Goal: Use online tool/utility: Utilize a website feature to perform a specific function

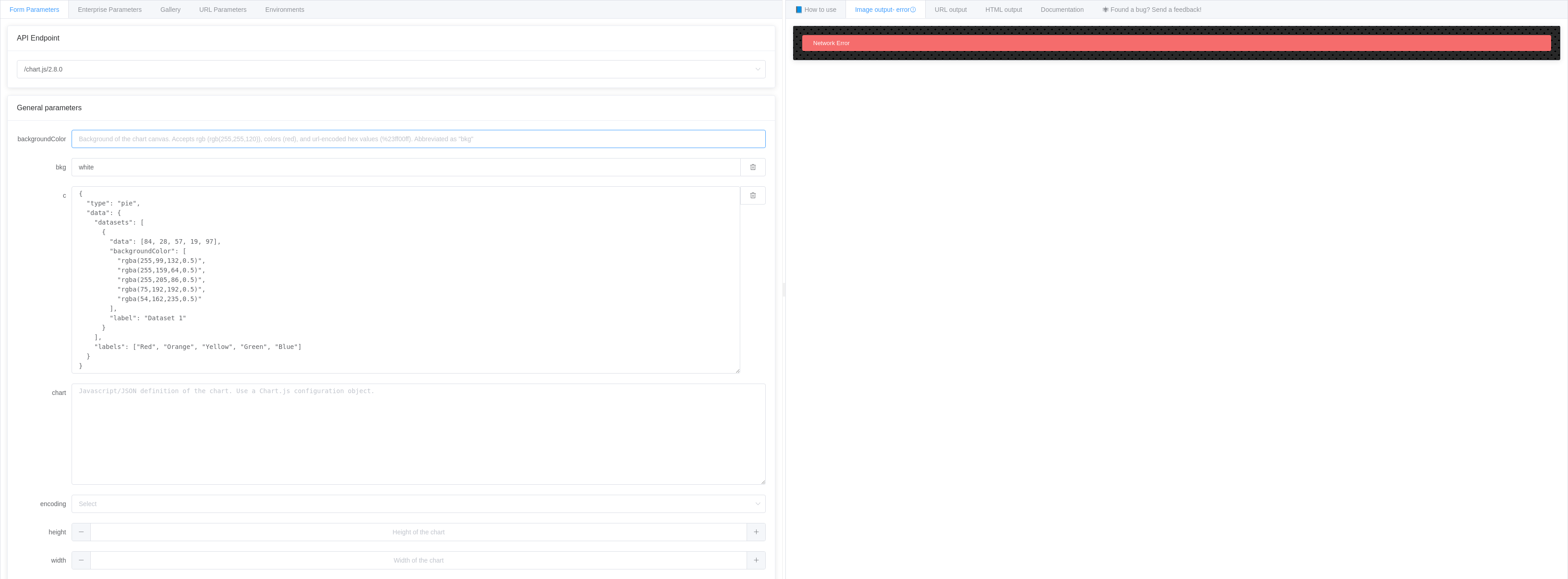
click at [249, 139] on input "backgroundColor" at bounding box center [419, 139] width 695 height 18
click at [51, 66] on input "/chart.js/2.8.0" at bounding box center [391, 69] width 749 height 18
click at [171, 39] on div "API Endpoint" at bounding box center [391, 38] width 749 height 8
click at [115, 138] on input "backgroundColor" at bounding box center [419, 139] width 695 height 18
click at [94, 160] on input "white" at bounding box center [406, 167] width 669 height 18
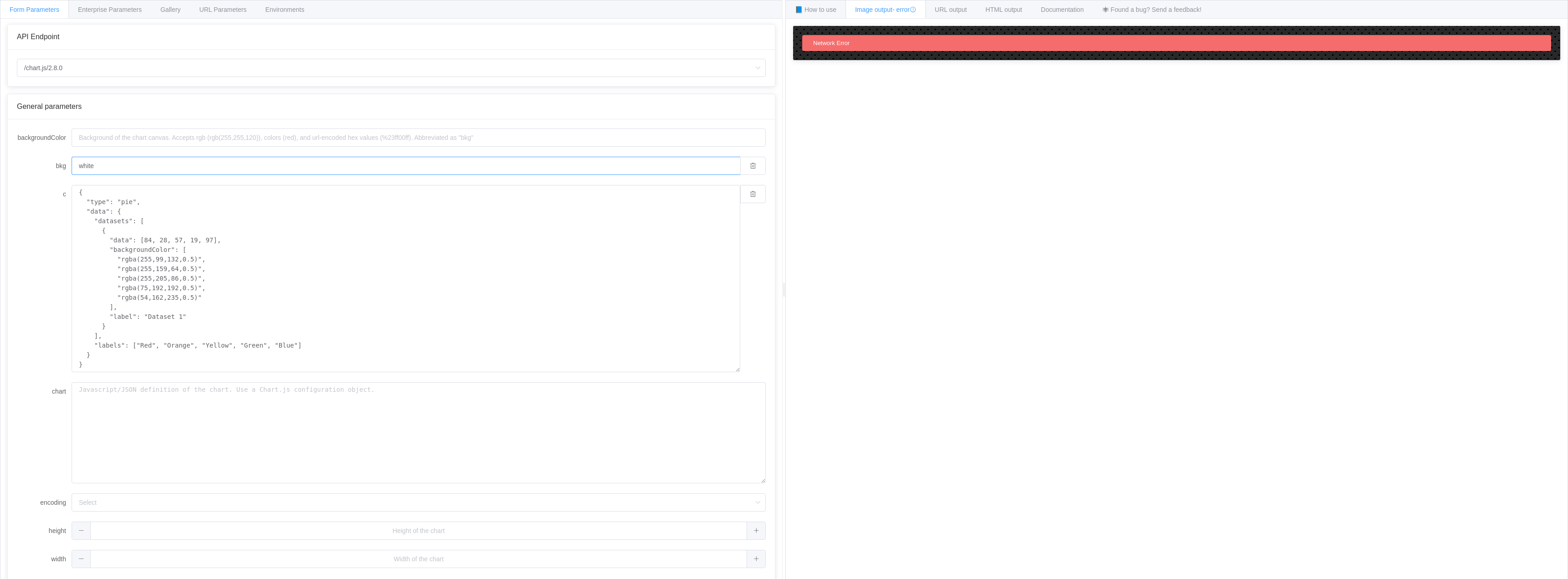
scroll to position [3, 0]
click at [78, 13] on div "Enterprise Parameters" at bounding box center [109, 9] width 83 height 18
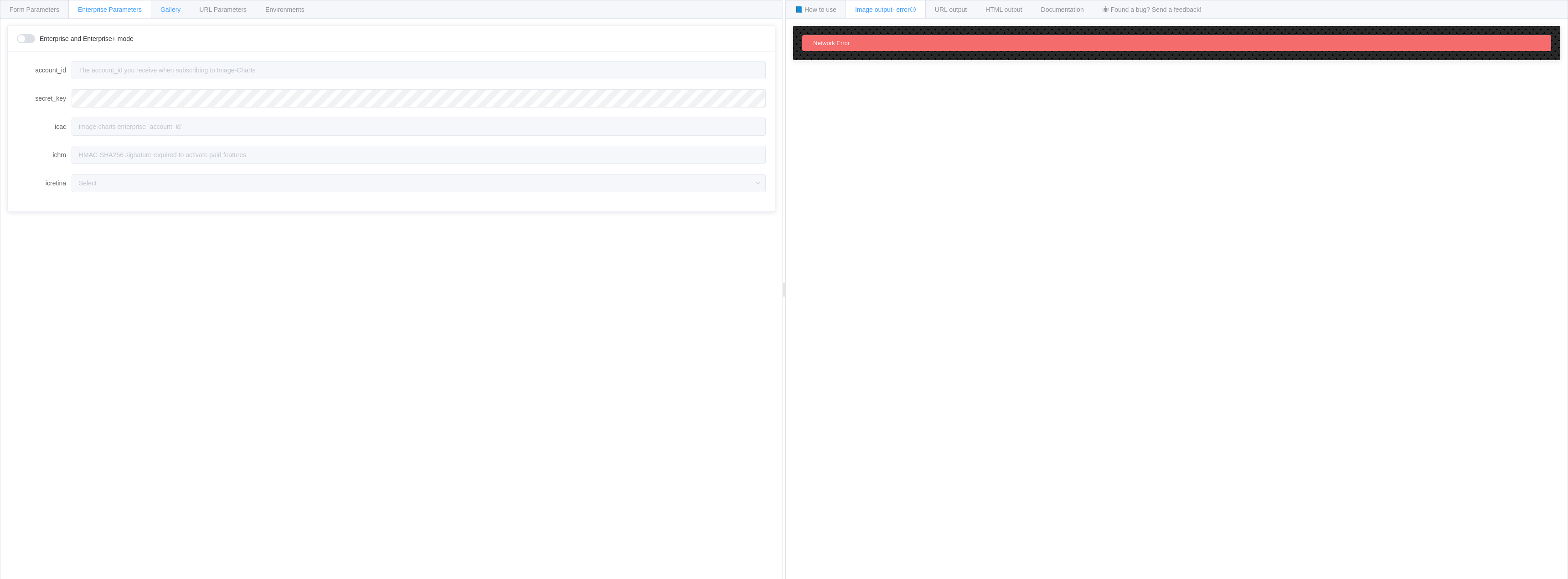
click at [168, 13] on span "Gallery" at bounding box center [170, 10] width 20 height 7
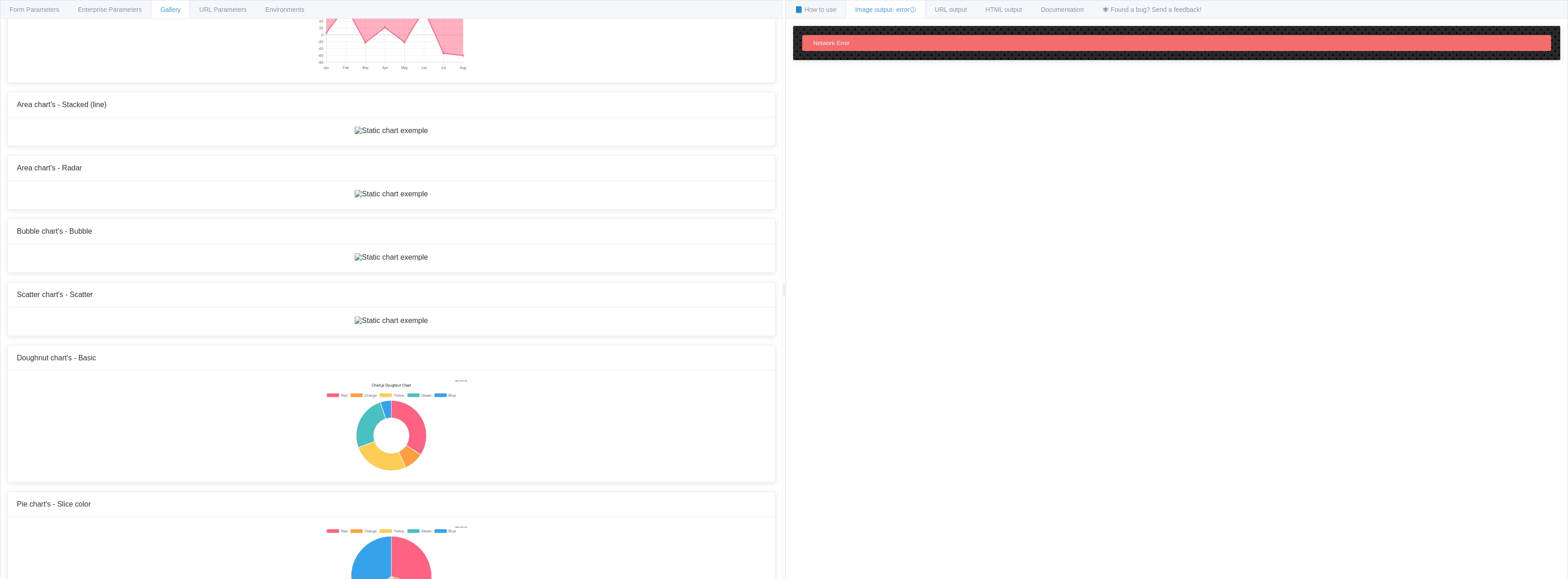
scroll to position [3038, 0]
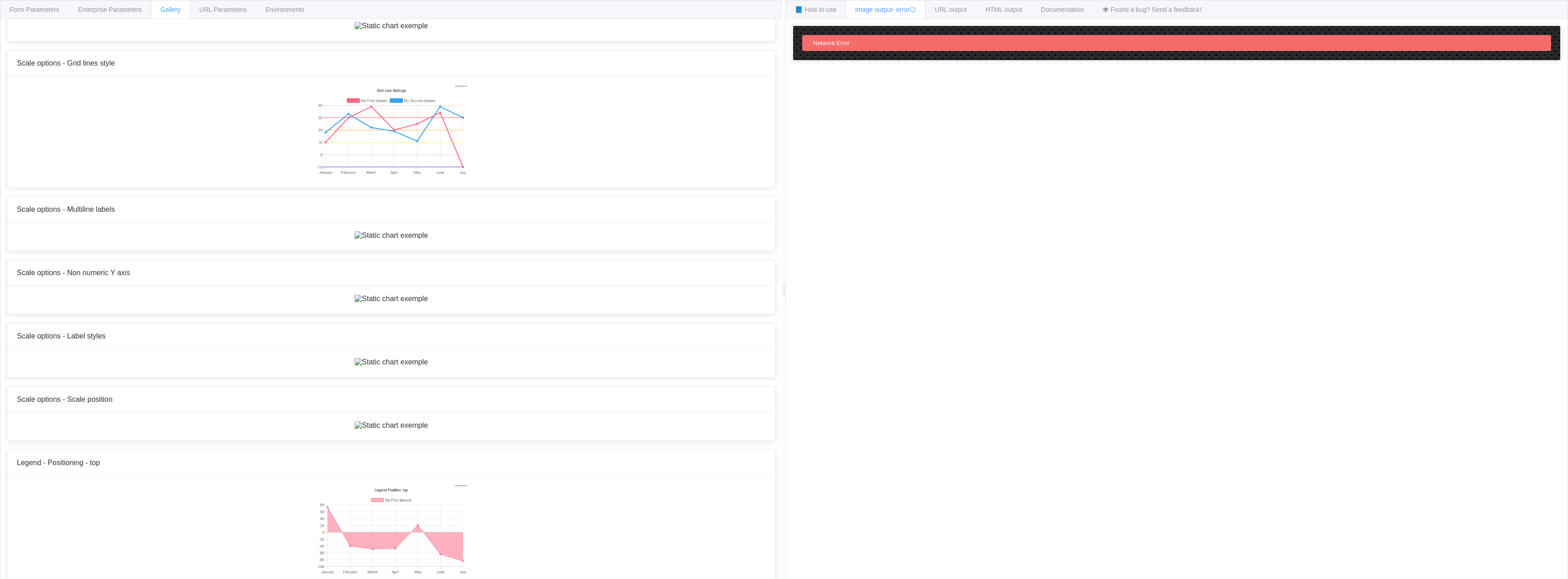
scroll to position [3725, 0]
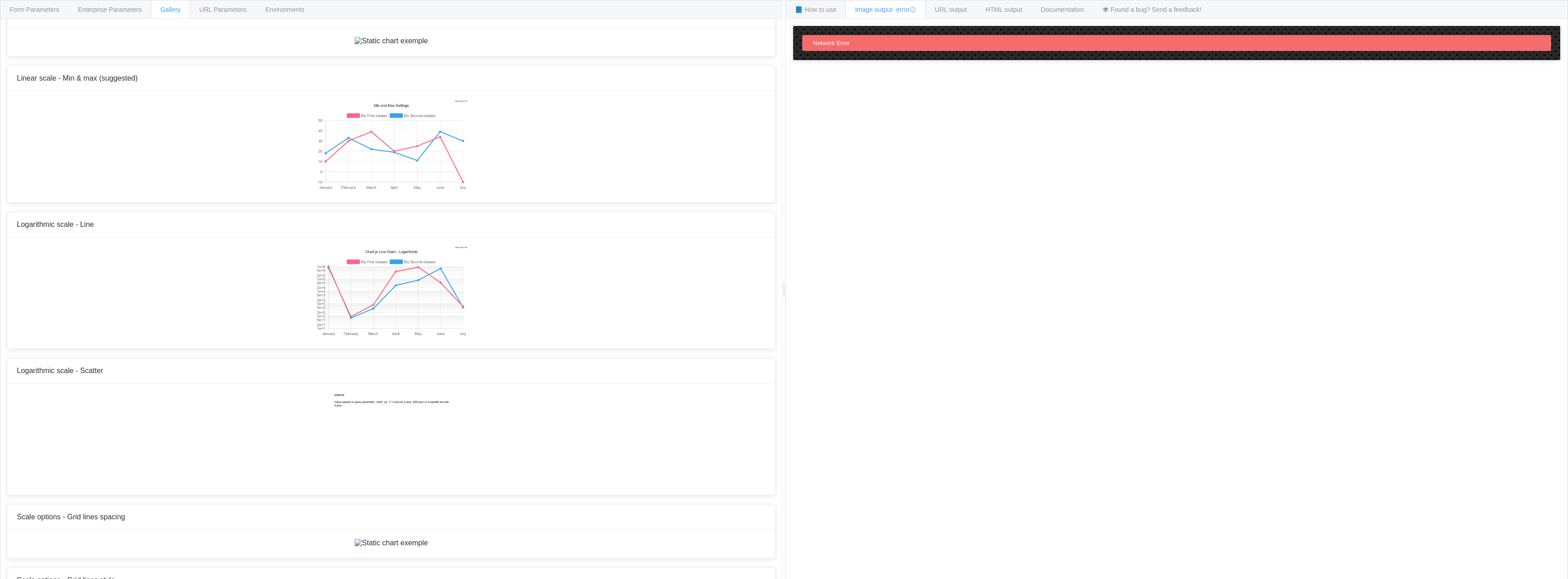
scroll to position [3422, 0]
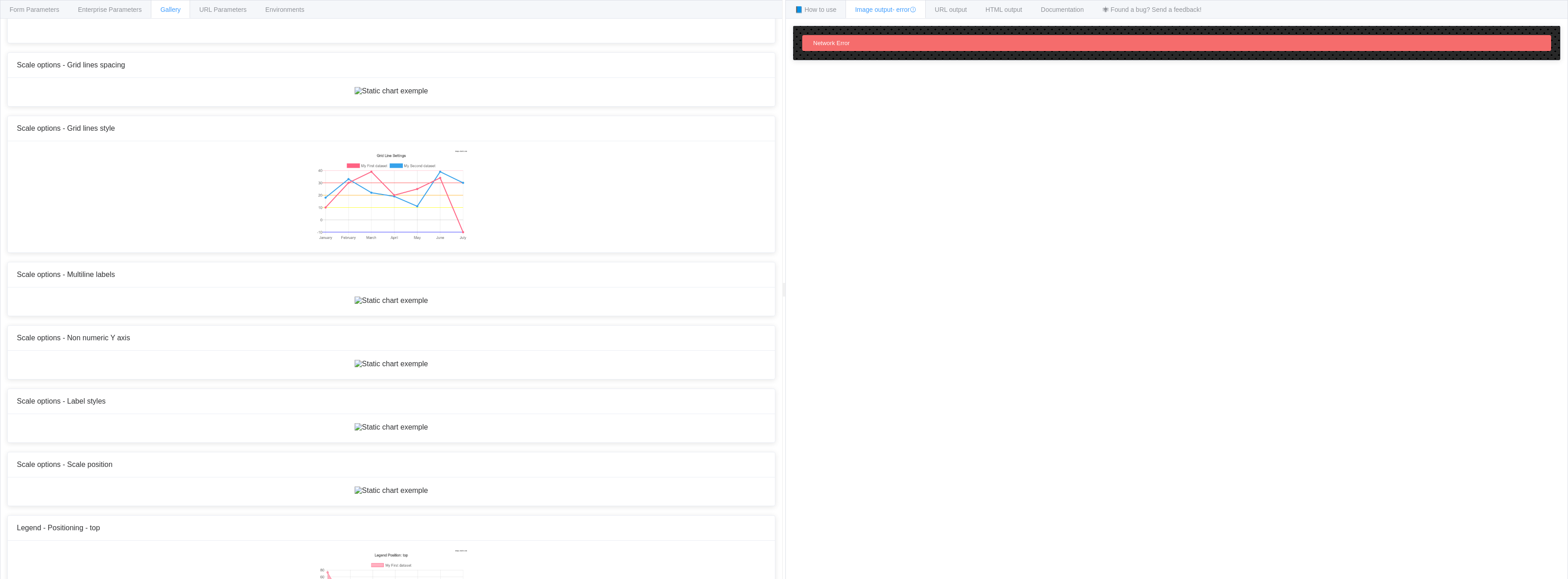
scroll to position [3725, 0]
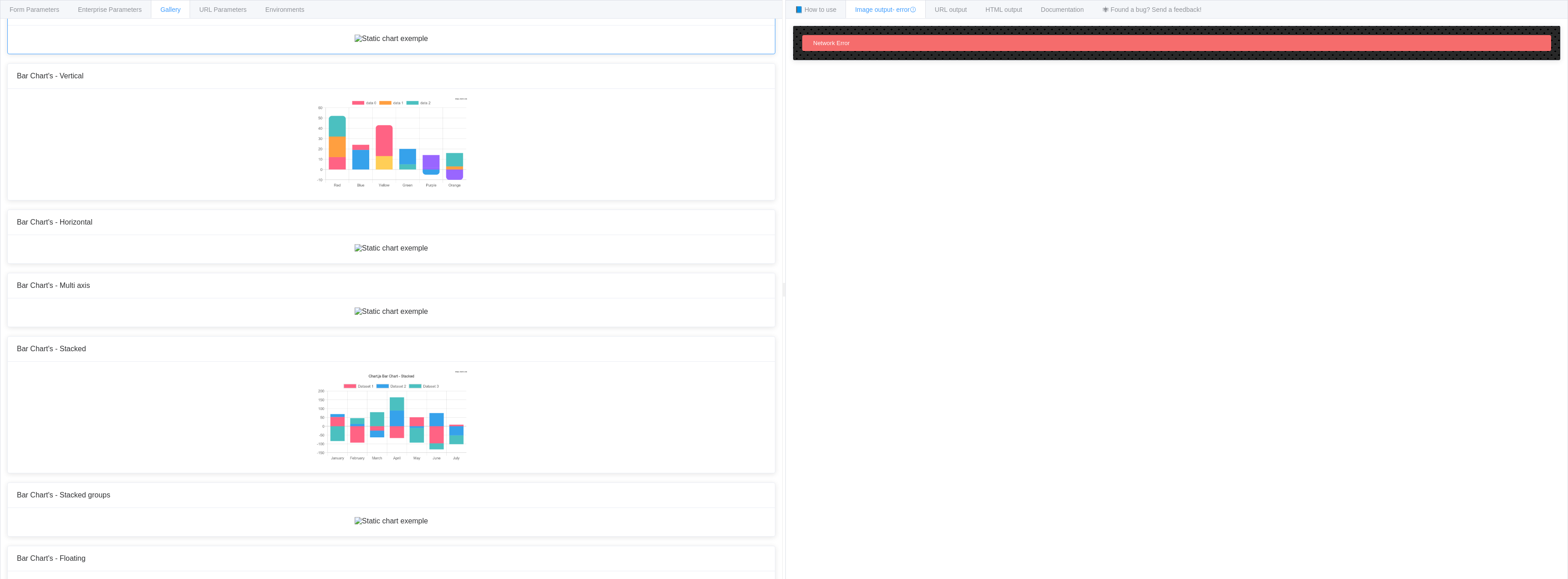
scroll to position [0, 0]
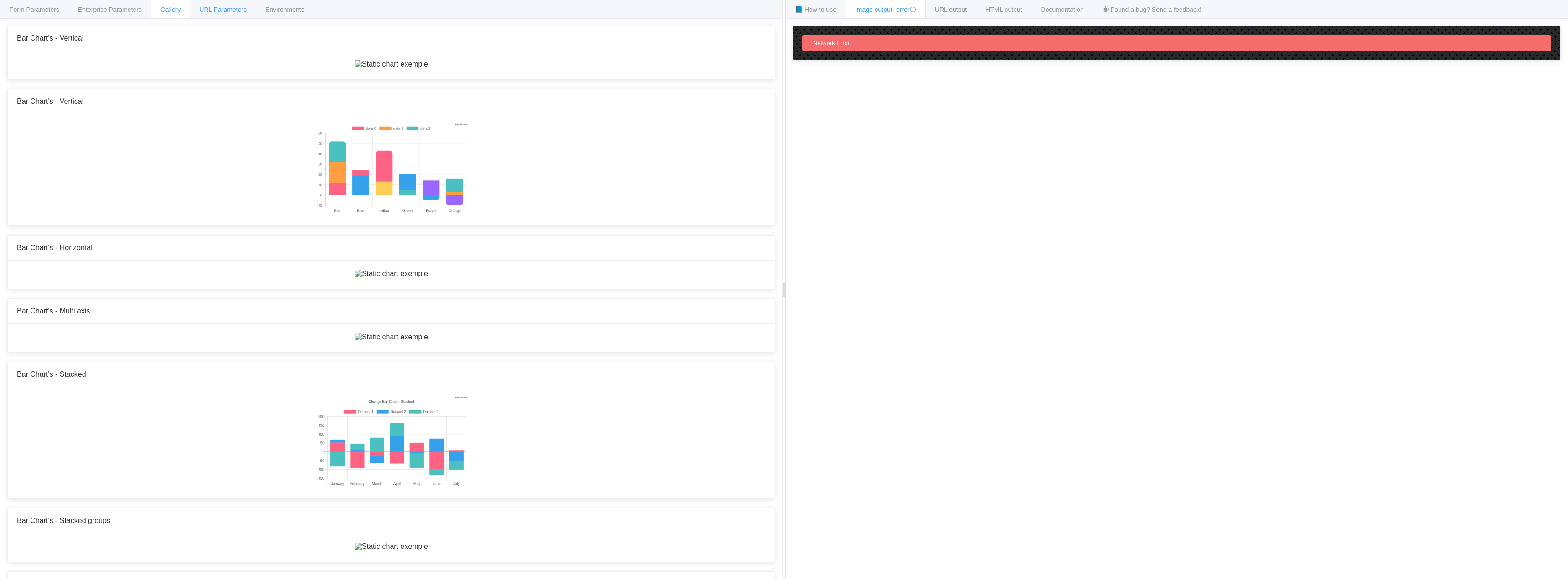
click at [231, 12] on span "URL Parameters" at bounding box center [222, 10] width 47 height 7
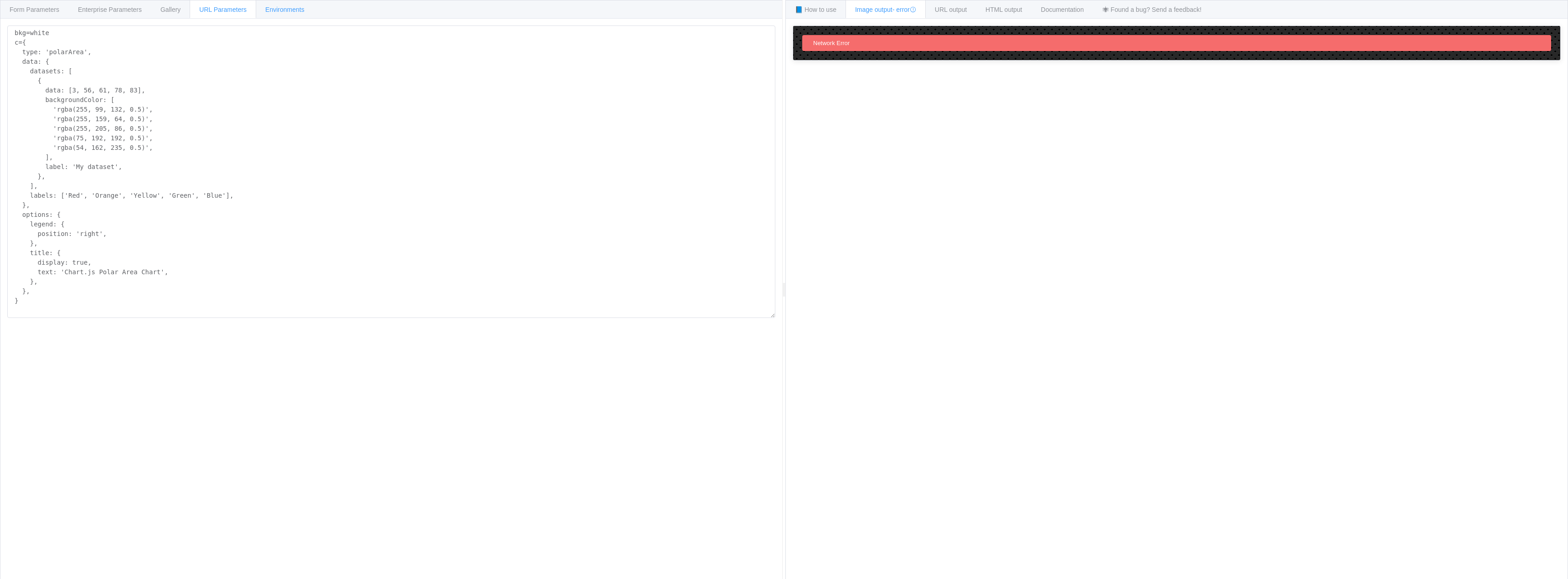
click at [293, 11] on span "Environments" at bounding box center [285, 10] width 39 height 7
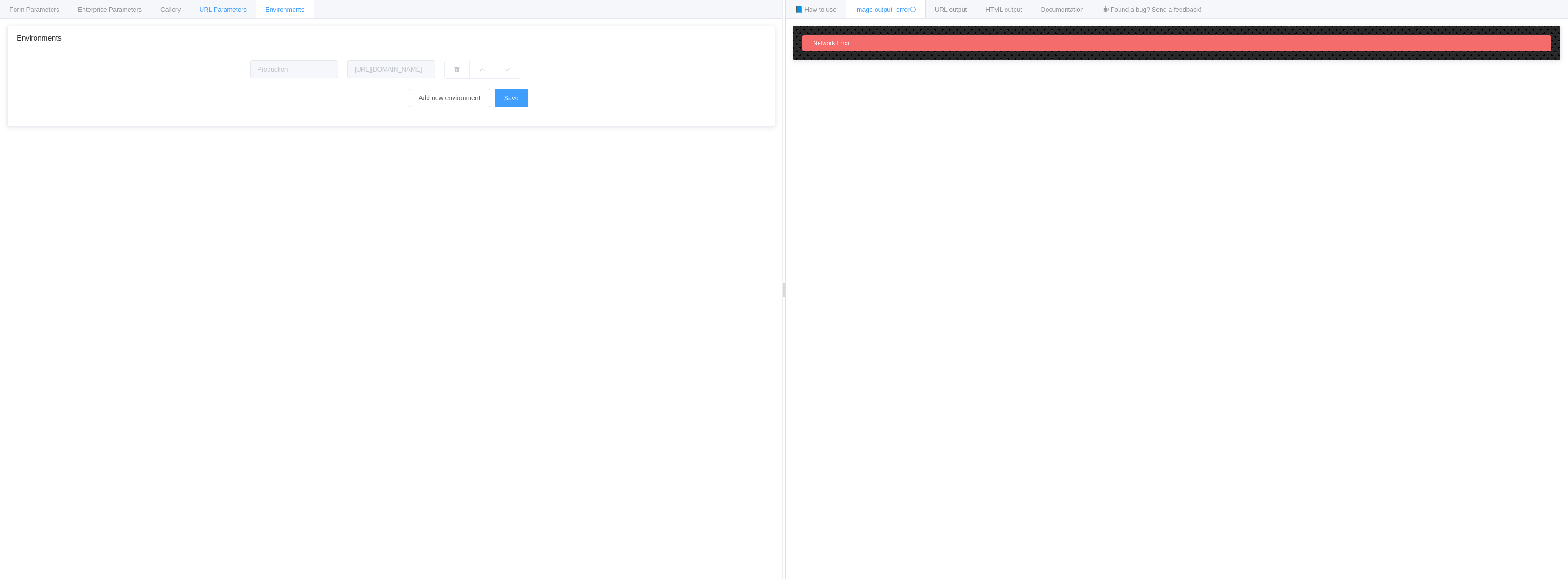
click at [219, 10] on span "URL Parameters" at bounding box center [222, 10] width 47 height 7
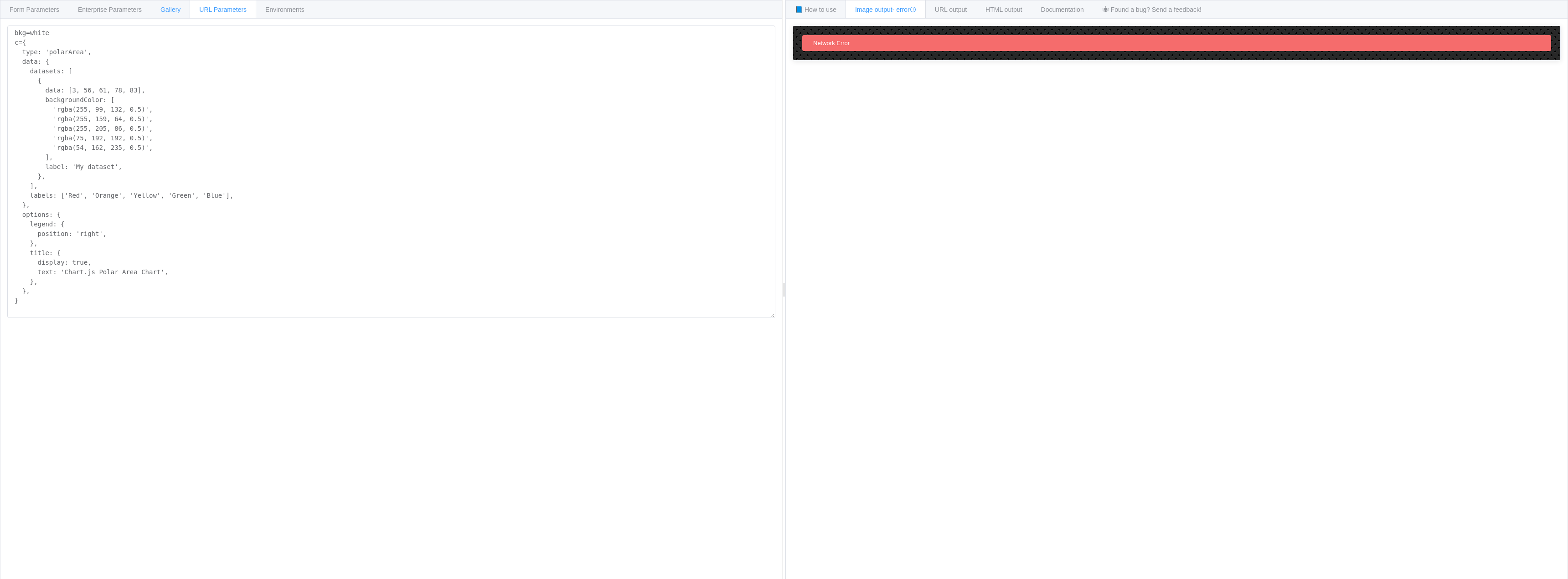
click at [173, 10] on span "Gallery" at bounding box center [170, 10] width 20 height 7
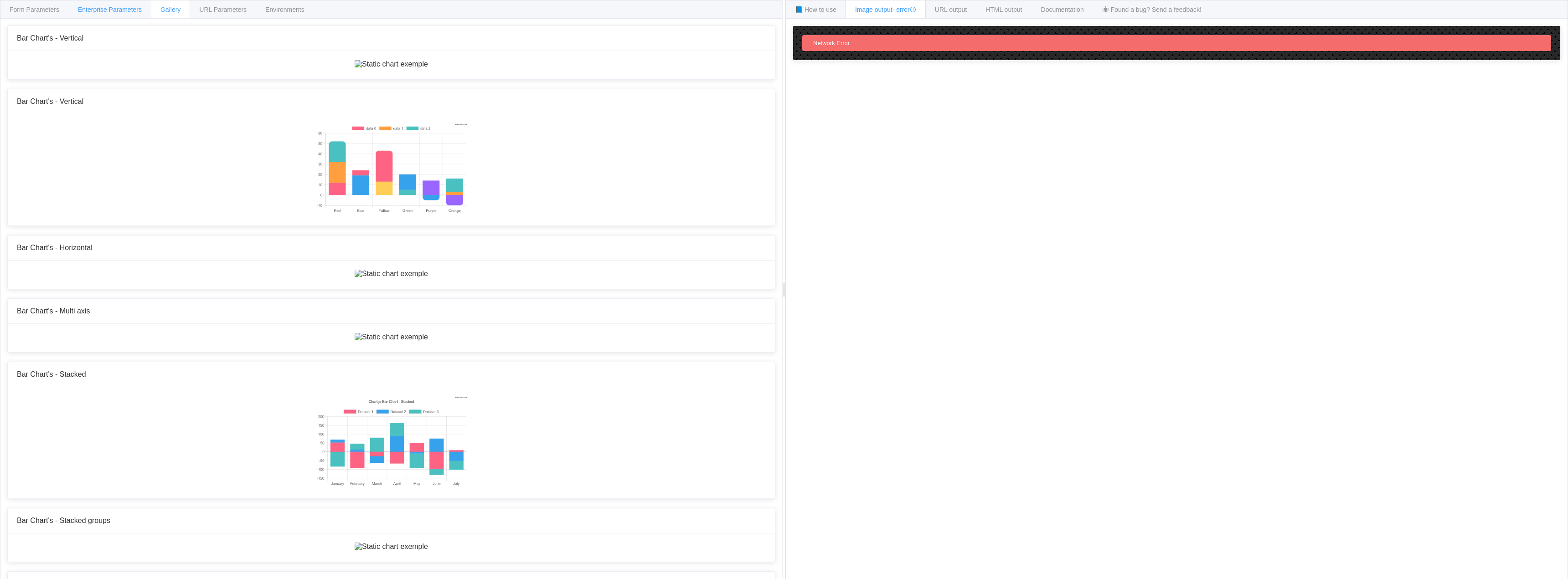
click at [100, 9] on span "Enterprise Parameters" at bounding box center [109, 10] width 64 height 7
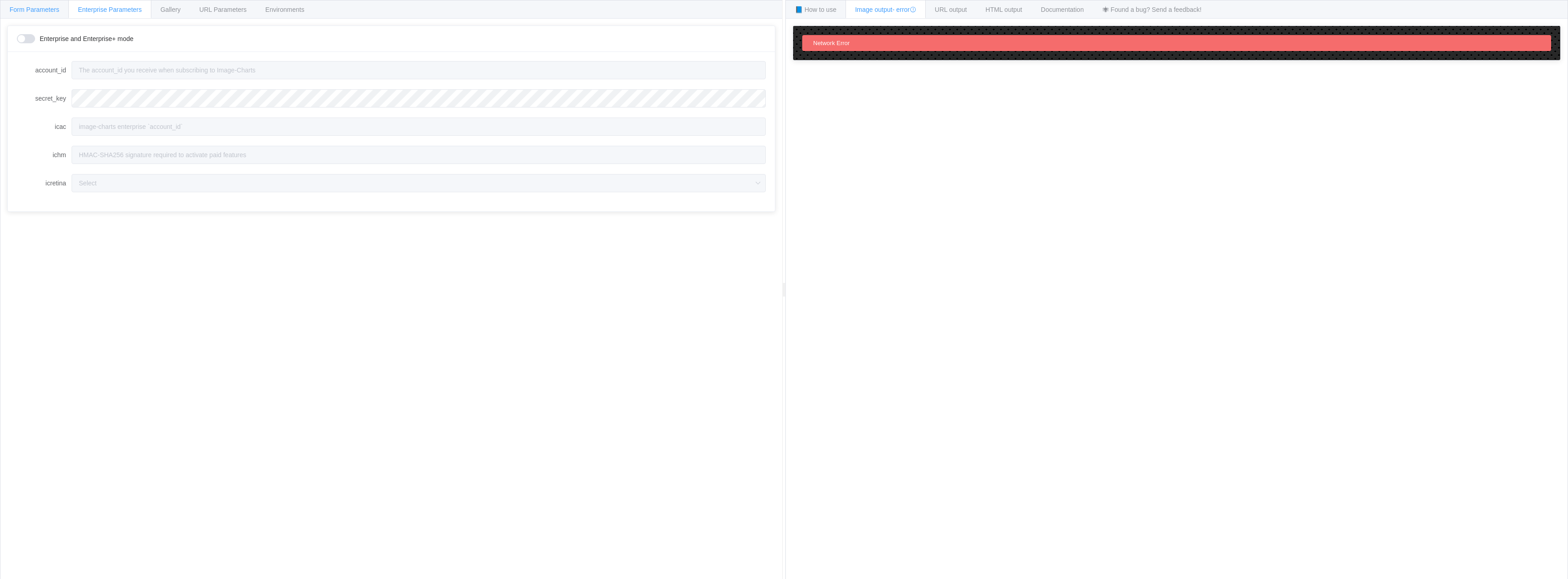
click at [51, 12] on span "Form Parameters" at bounding box center [34, 10] width 49 height 7
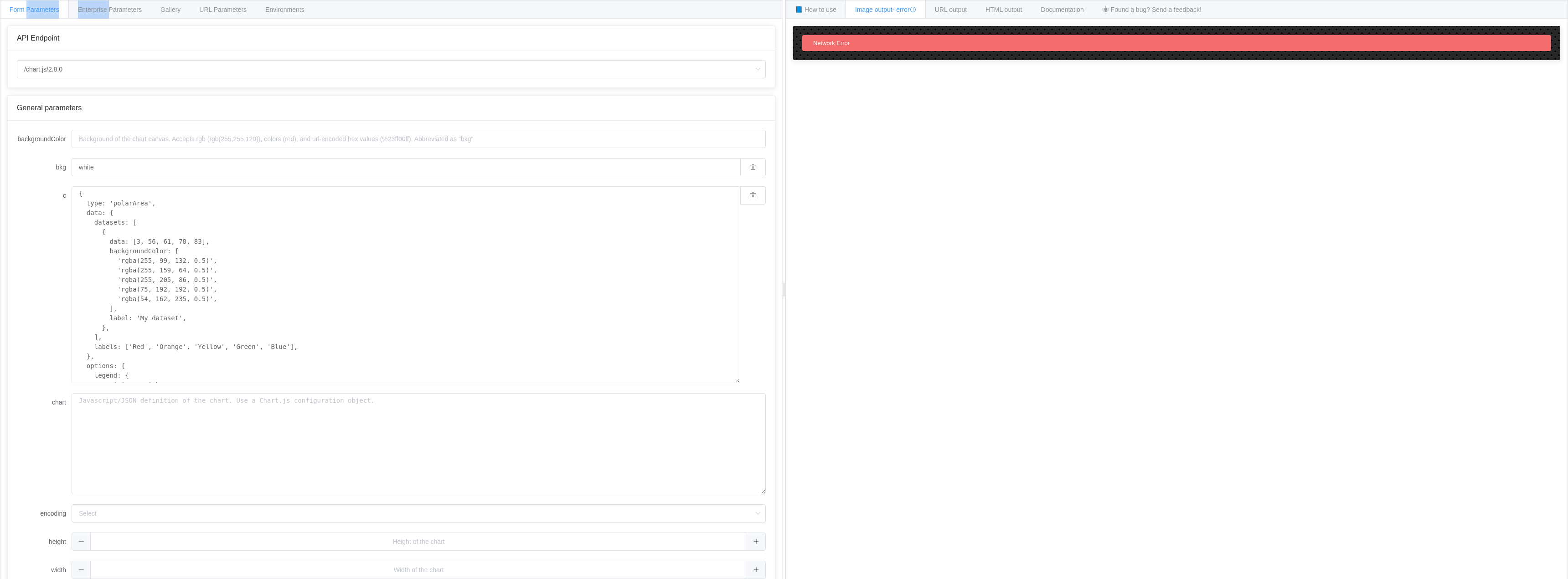
click at [51, 14] on div "Form Parameters" at bounding box center [34, 9] width 69 height 18
click at [232, 255] on textarea "{ type: 'polarArea', data: { datasets: [ { data: [3, 56, 61, 78, 83], backgroun…" at bounding box center [406, 284] width 669 height 197
click at [132, 438] on textarea "chart" at bounding box center [419, 444] width 695 height 101
click at [197, 511] on form "backgroundColor bkg white c { type: 'polarArea', data: { datasets: [ { data: [3…" at bounding box center [391, 342] width 749 height 450
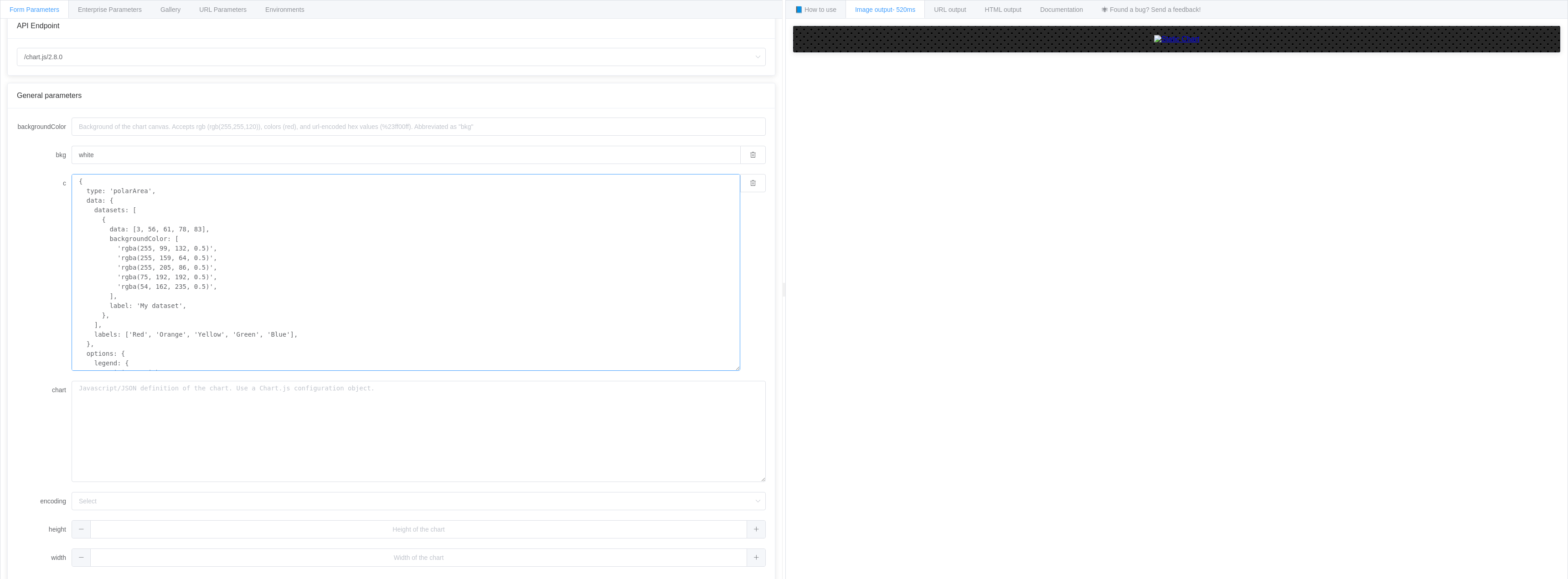
click at [183, 272] on textarea "{ type: 'polarArea', data: { datasets: [ { data: [3, 56, 61, 78, 83], backgroun…" at bounding box center [406, 272] width 669 height 197
click at [1154, 43] on img at bounding box center [1177, 39] width 46 height 8
click at [954, 7] on span "URL output" at bounding box center [950, 10] width 32 height 7
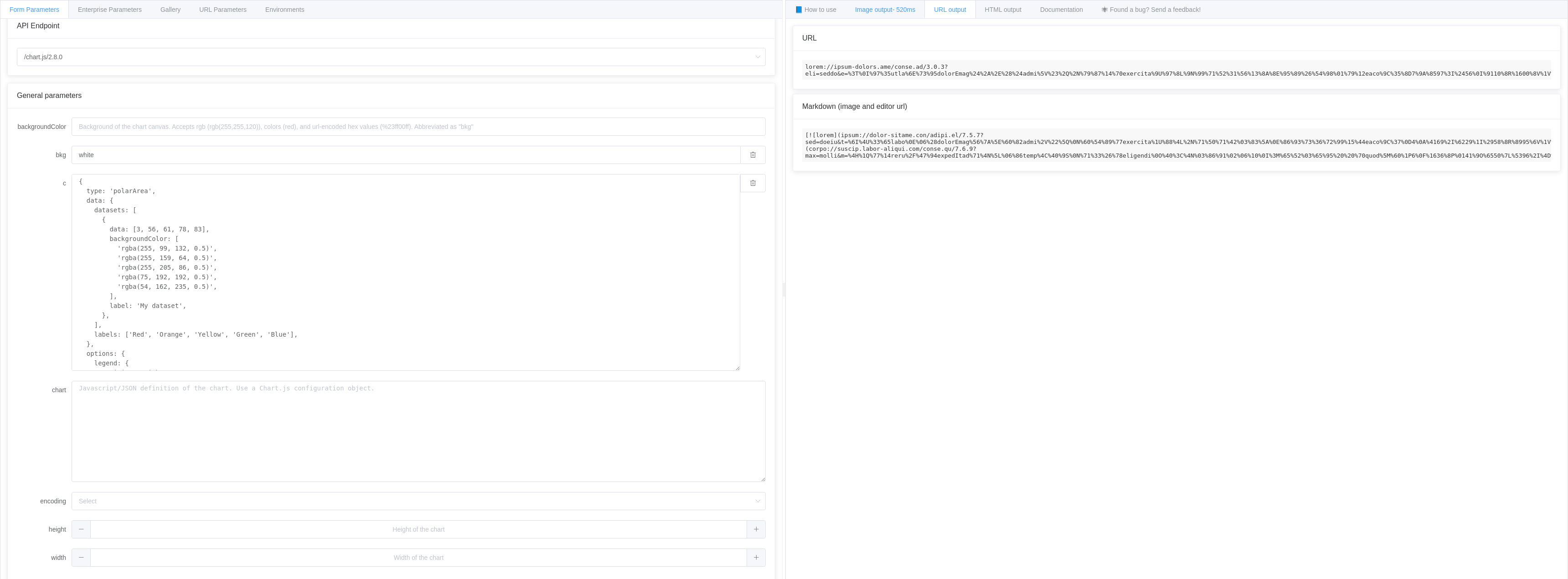
click at [906, 10] on span "- 520ms" at bounding box center [904, 10] width 23 height 7
